Goal: Navigation & Orientation: Understand site structure

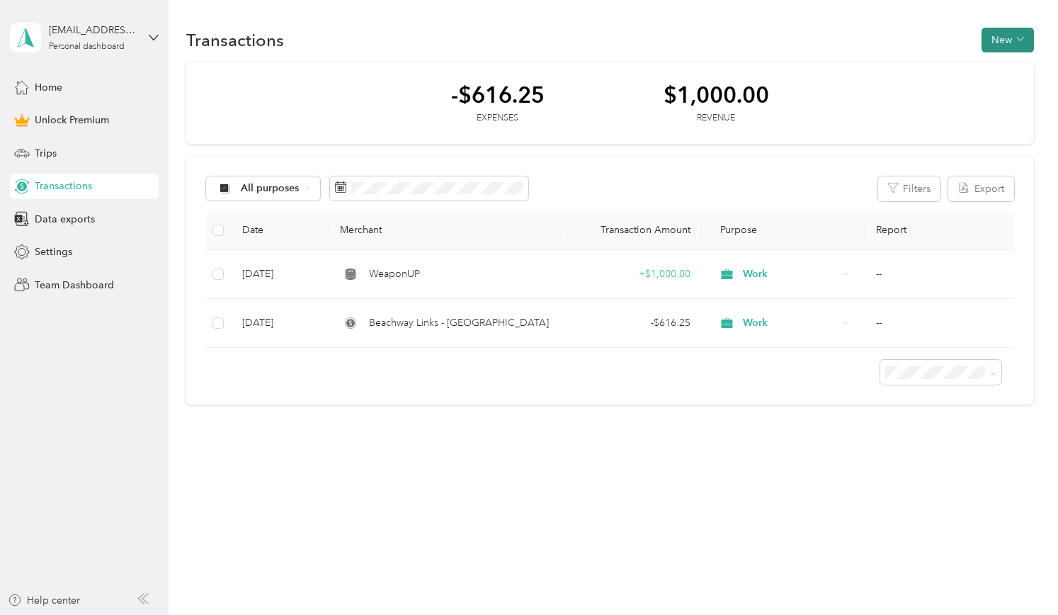
click at [1019, 33] on button "New" at bounding box center [1008, 40] width 52 height 25
click at [994, 72] on span "Expense" at bounding box center [1011, 66] width 38 height 15
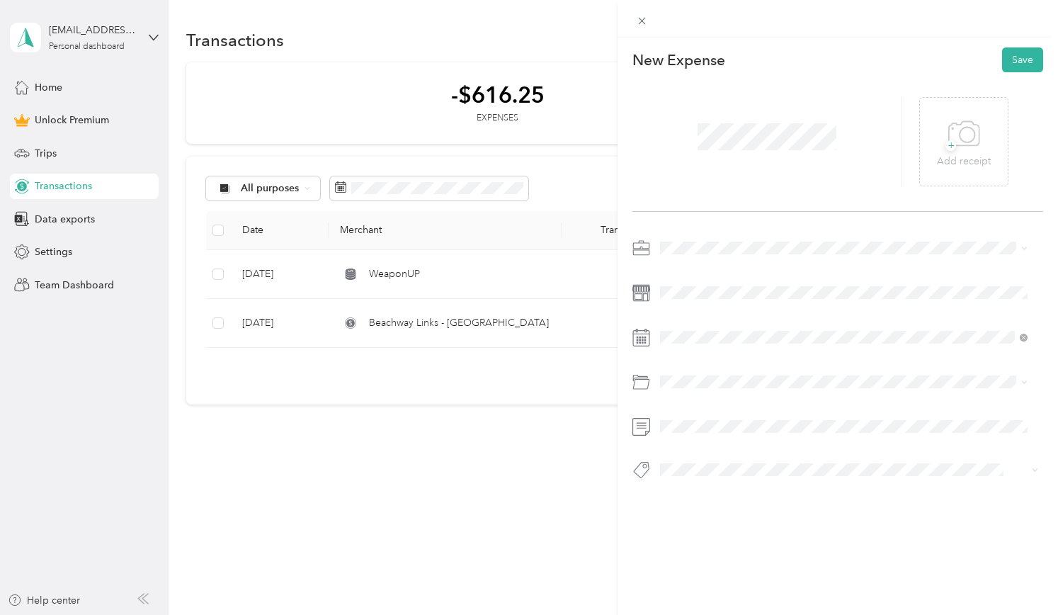
click at [556, 557] on div "This expense cannot be edited because it is either under review, approved, or p…" at bounding box center [529, 307] width 1058 height 615
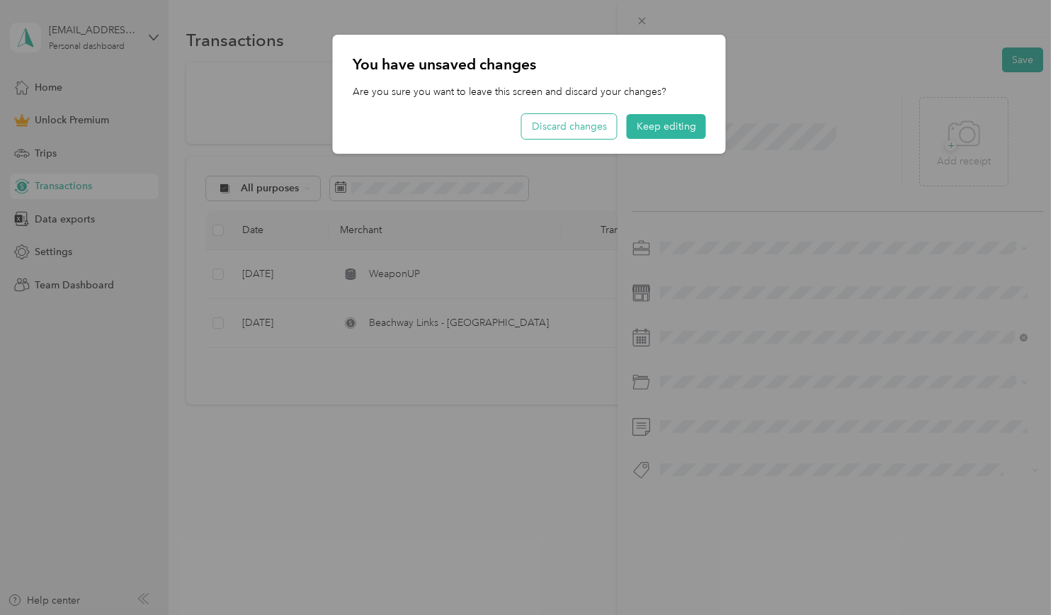
click at [581, 137] on button "Discard changes" at bounding box center [569, 126] width 95 height 25
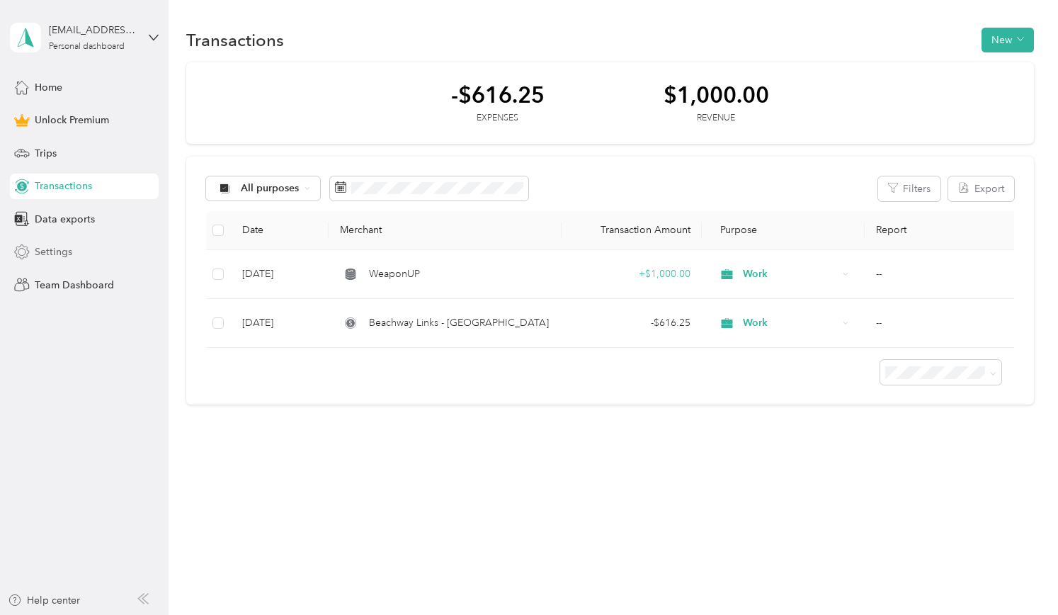
click at [53, 254] on span "Settings" at bounding box center [54, 251] width 38 height 15
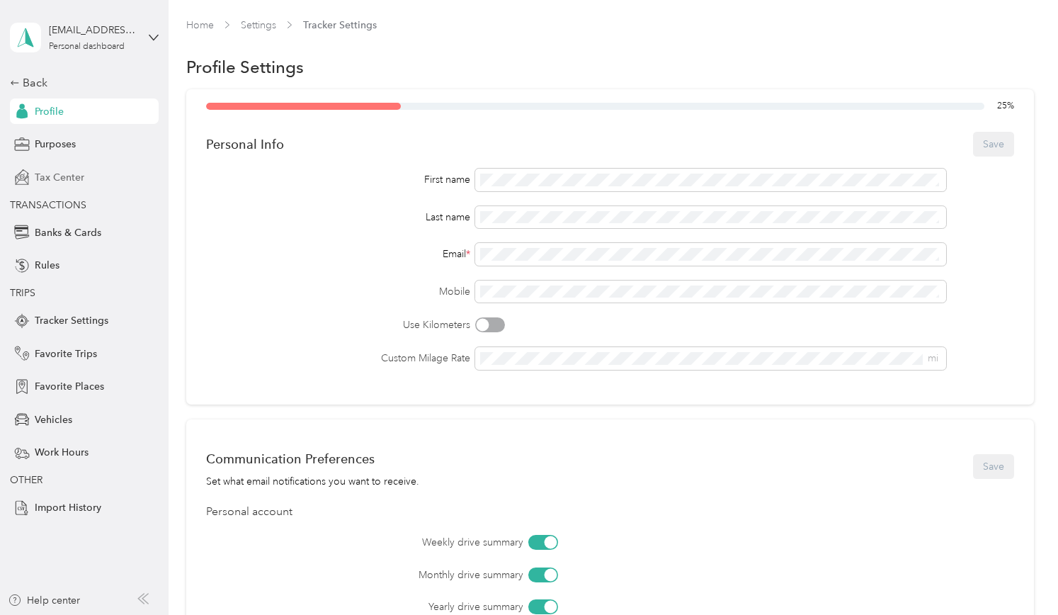
click at [62, 171] on span "Tax Center" at bounding box center [60, 177] width 50 height 15
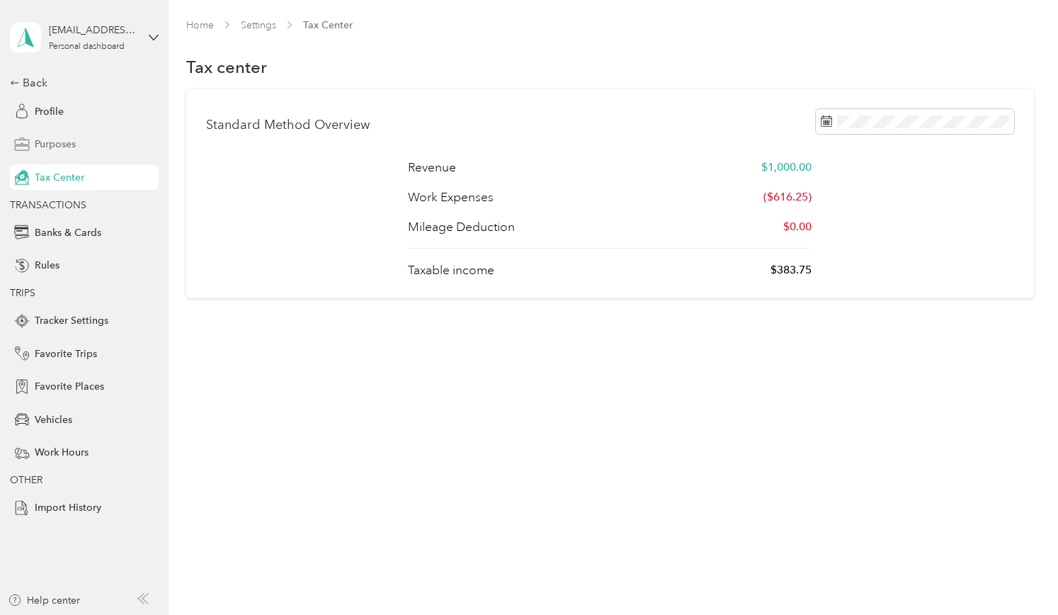
click at [60, 149] on span "Purposes" at bounding box center [55, 144] width 41 height 15
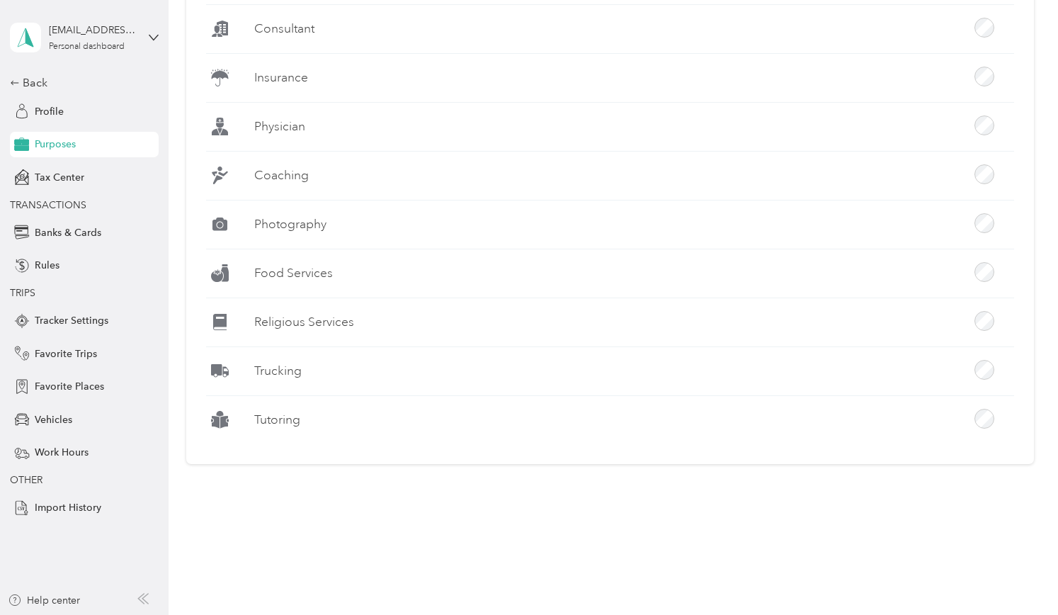
scroll to position [1226, 0]
click at [55, 237] on span "Banks & Cards" at bounding box center [68, 232] width 67 height 15
